Goal: Task Accomplishment & Management: Use online tool/utility

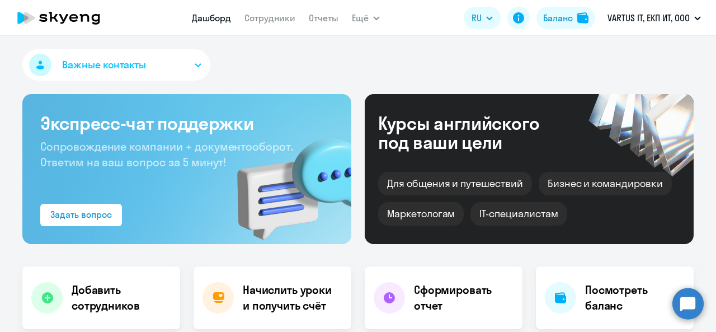
select select "30"
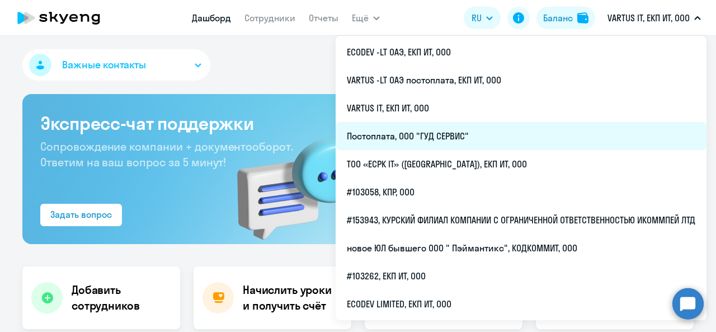
click at [464, 139] on li "Постоплата, ООО "ГУД СЕРВИС"" at bounding box center [521, 136] width 371 height 28
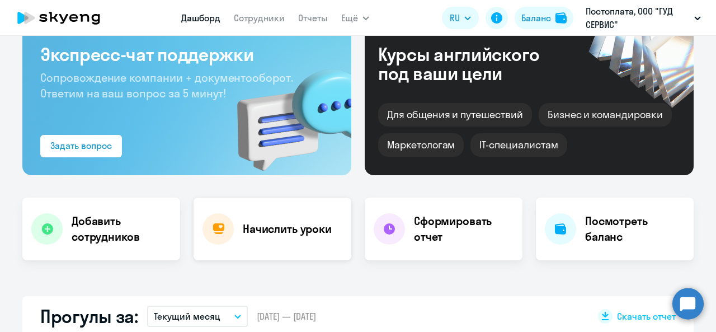
scroll to position [112, 0]
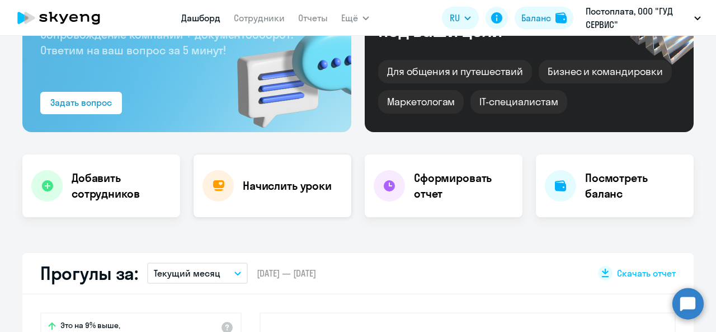
click at [280, 189] on h4 "Начислить уроки" at bounding box center [287, 186] width 89 height 16
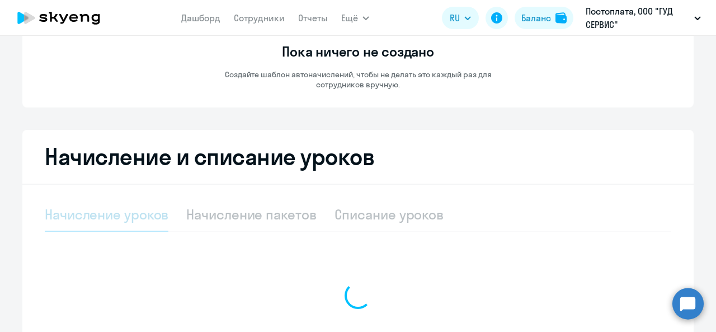
select select "10"
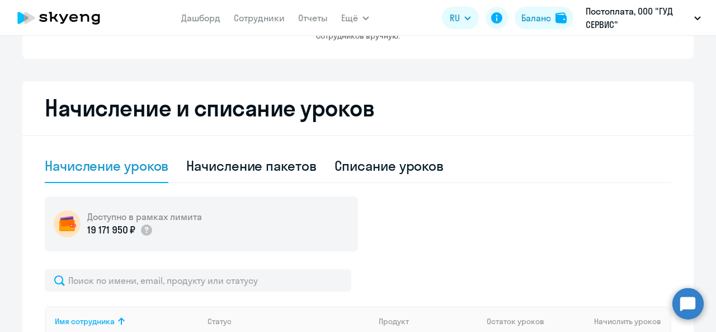
scroll to position [224, 0]
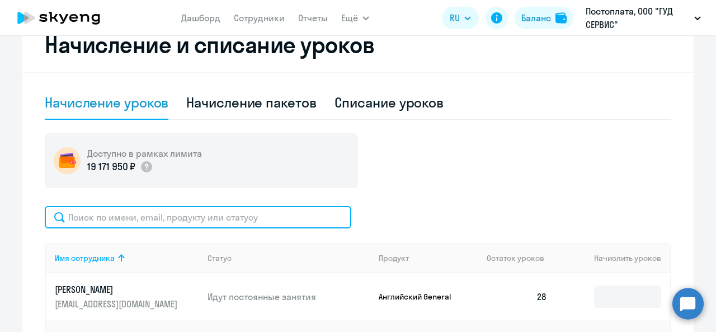
click at [233, 223] on input "text" at bounding box center [198, 217] width 307 height 22
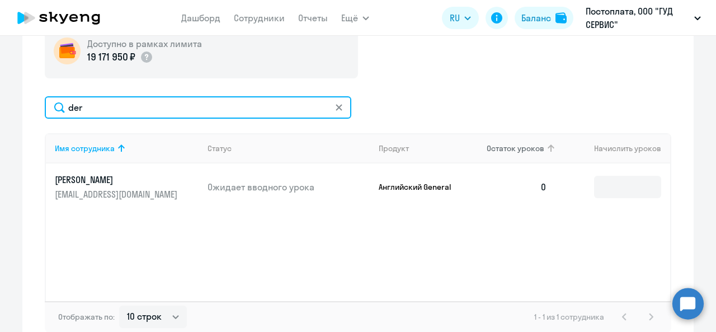
scroll to position [336, 0]
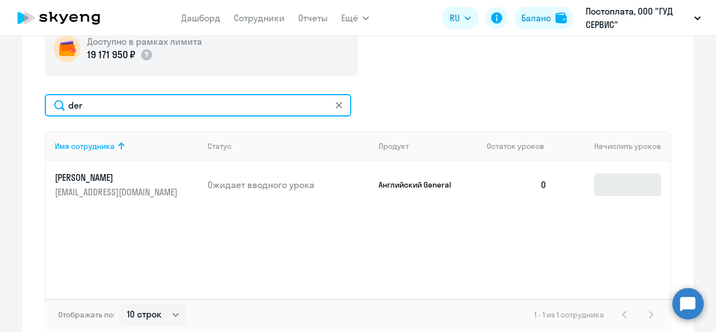
type input "der"
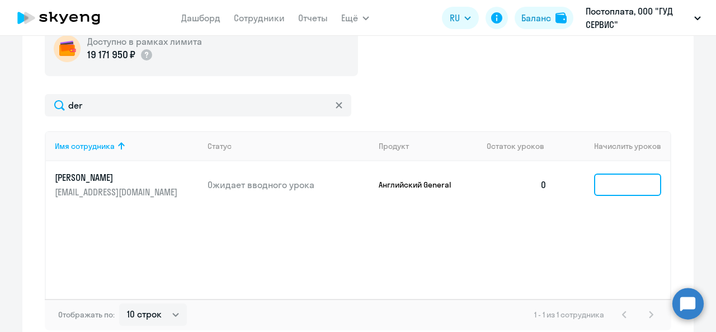
click at [622, 181] on input at bounding box center [627, 184] width 67 height 22
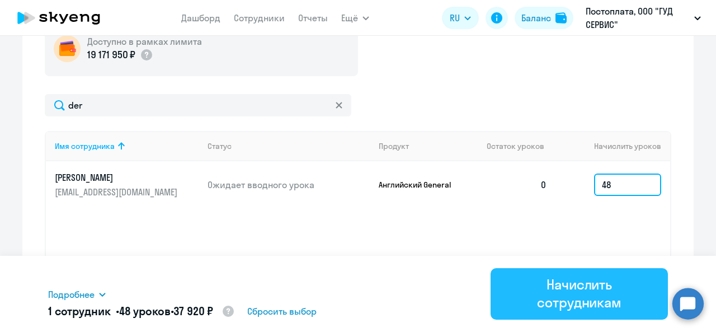
type input "48"
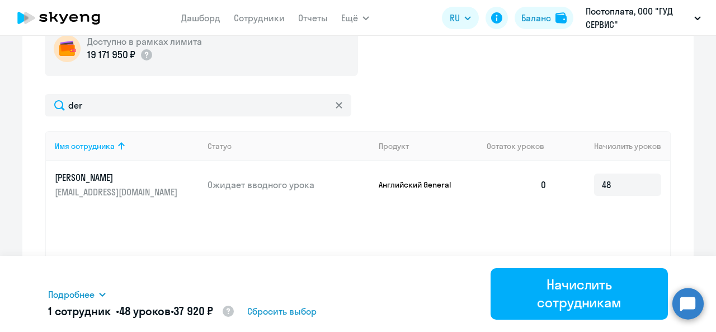
drag, startPoint x: 553, startPoint y: 300, endPoint x: 539, endPoint y: 260, distance: 42.5
click at [552, 298] on div "Начислить сотрудникам" at bounding box center [579, 293] width 146 height 36
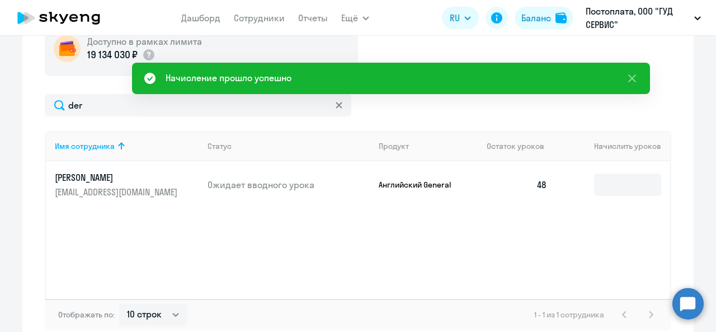
click at [81, 12] on icon at bounding box center [59, 18] width 98 height 28
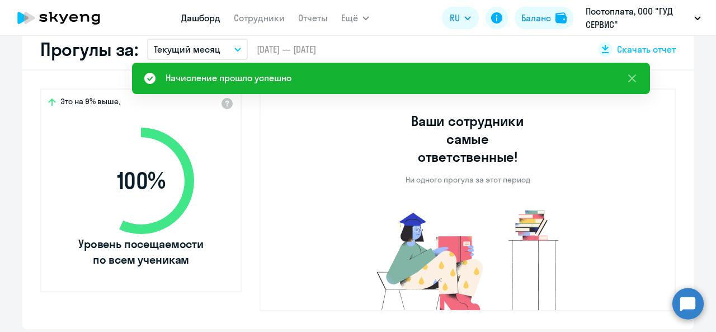
select select "30"
